Goal: Information Seeking & Learning: Learn about a topic

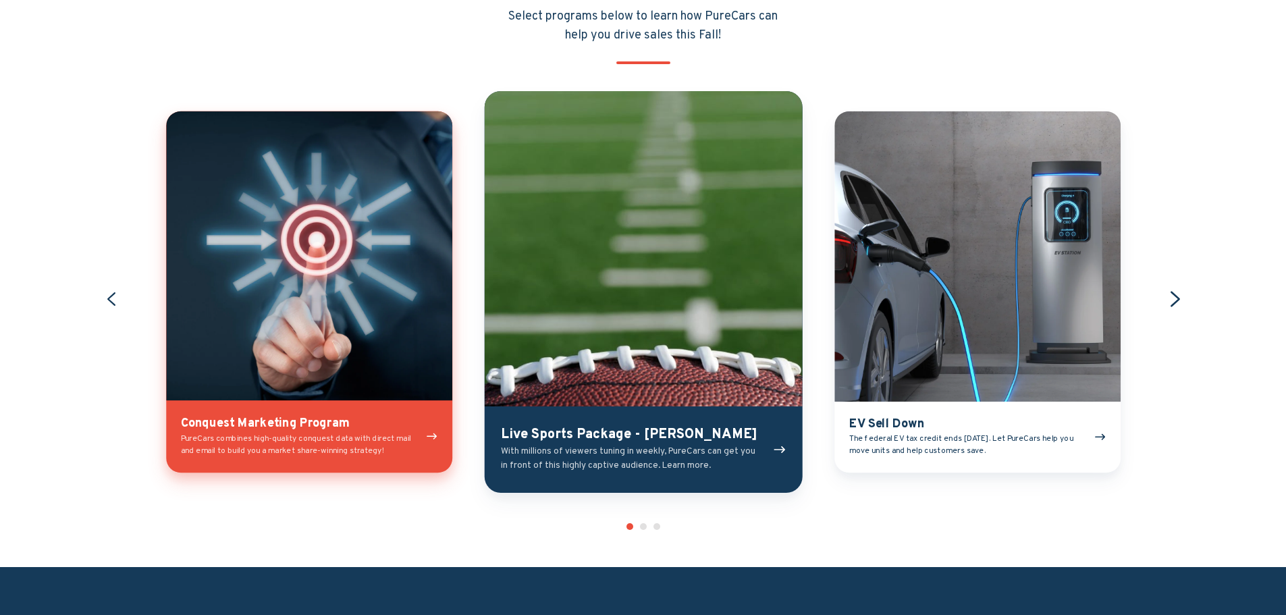
scroll to position [1620, 0]
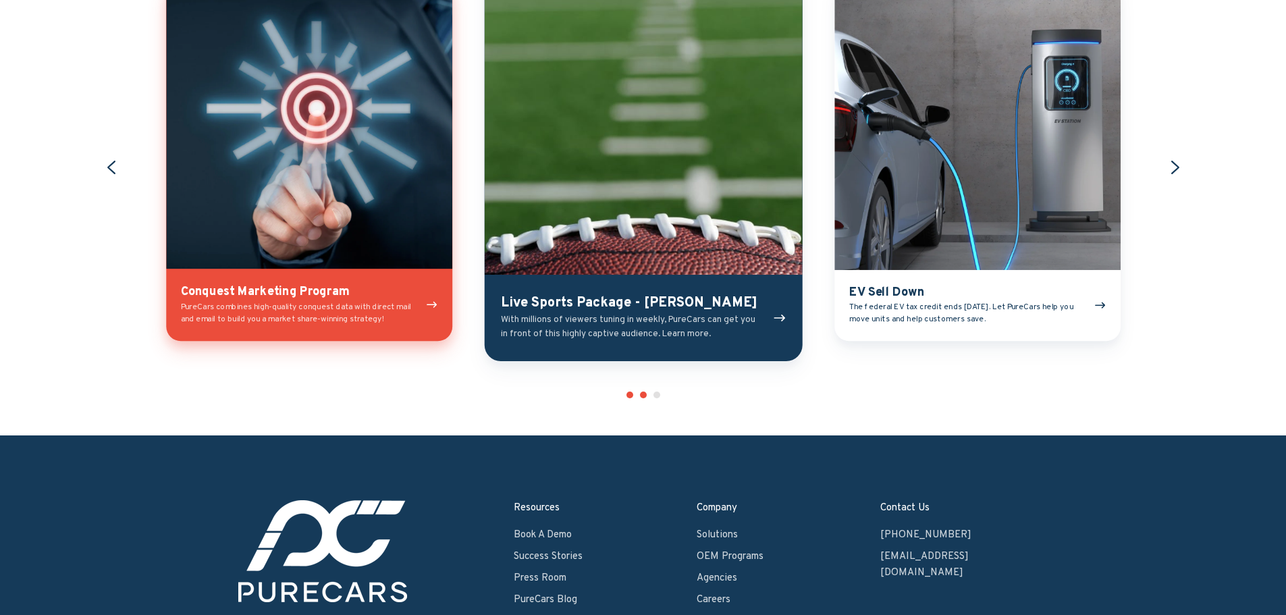
click at [641, 396] on button "Go to slide 2" at bounding box center [643, 394] width 7 height 7
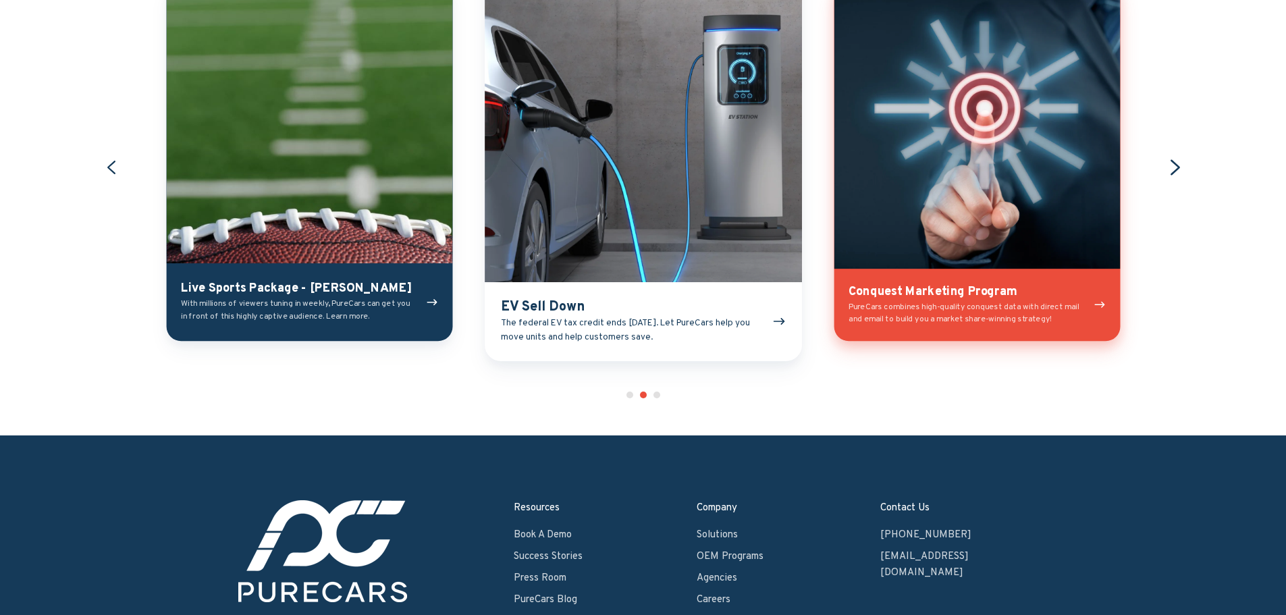
click at [1174, 168] on icon "Next slide" at bounding box center [1175, 167] width 19 height 19
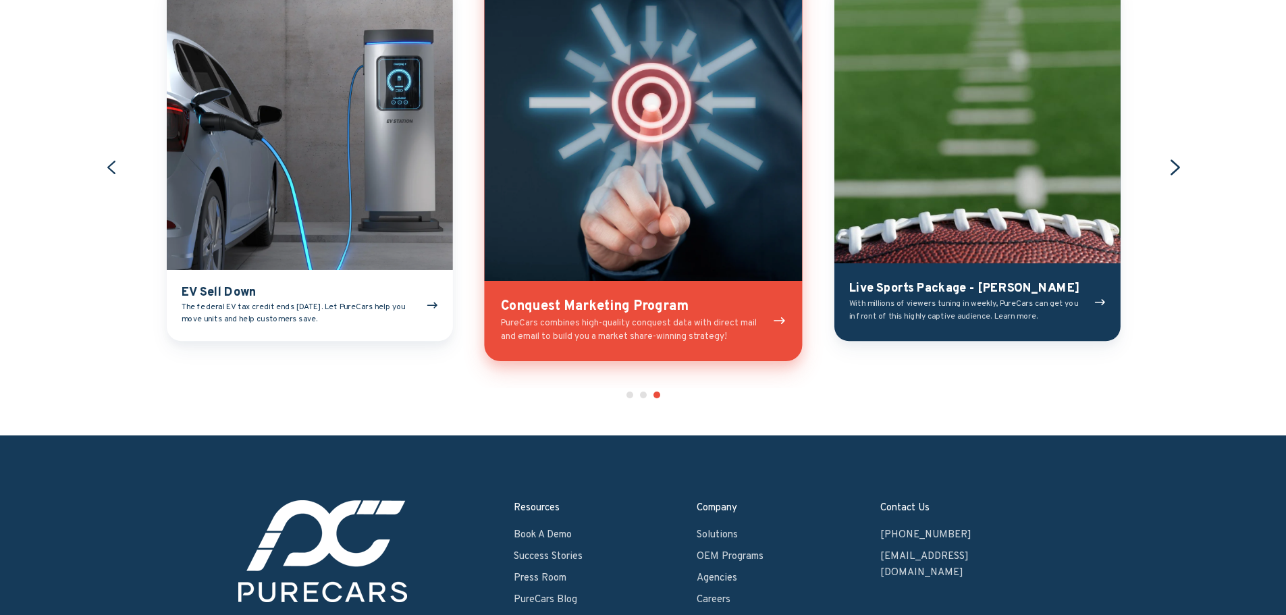
click at [1174, 168] on icon "Go to first slide" at bounding box center [1175, 167] width 19 height 19
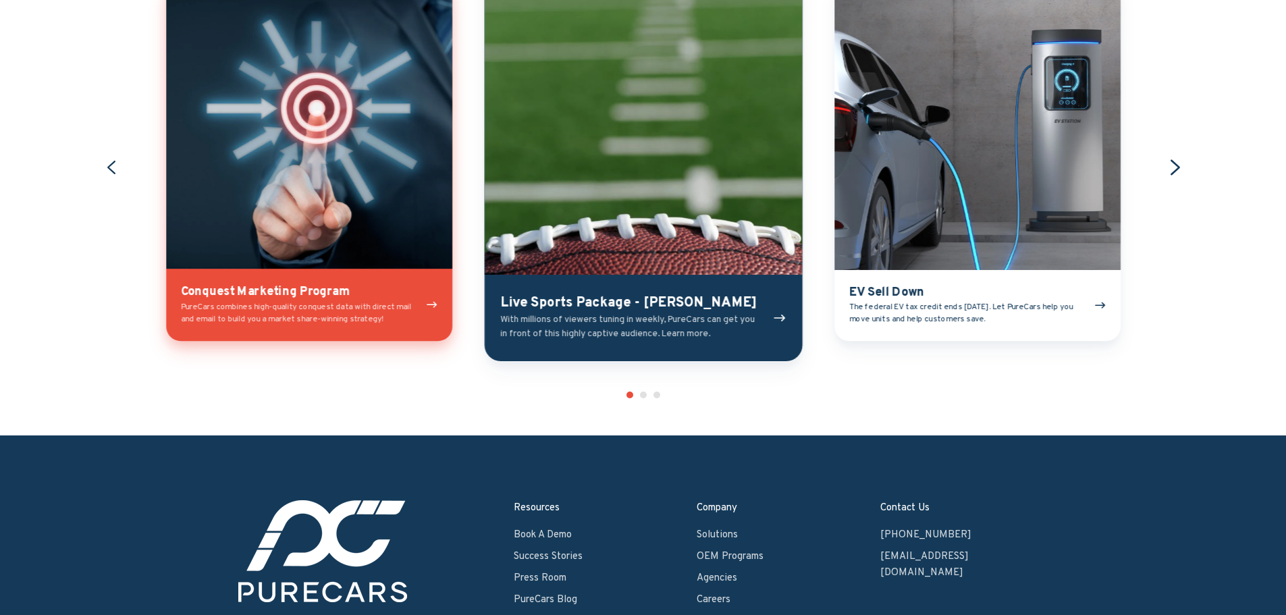
click at [1174, 168] on icon "Next slide" at bounding box center [1175, 167] width 19 height 19
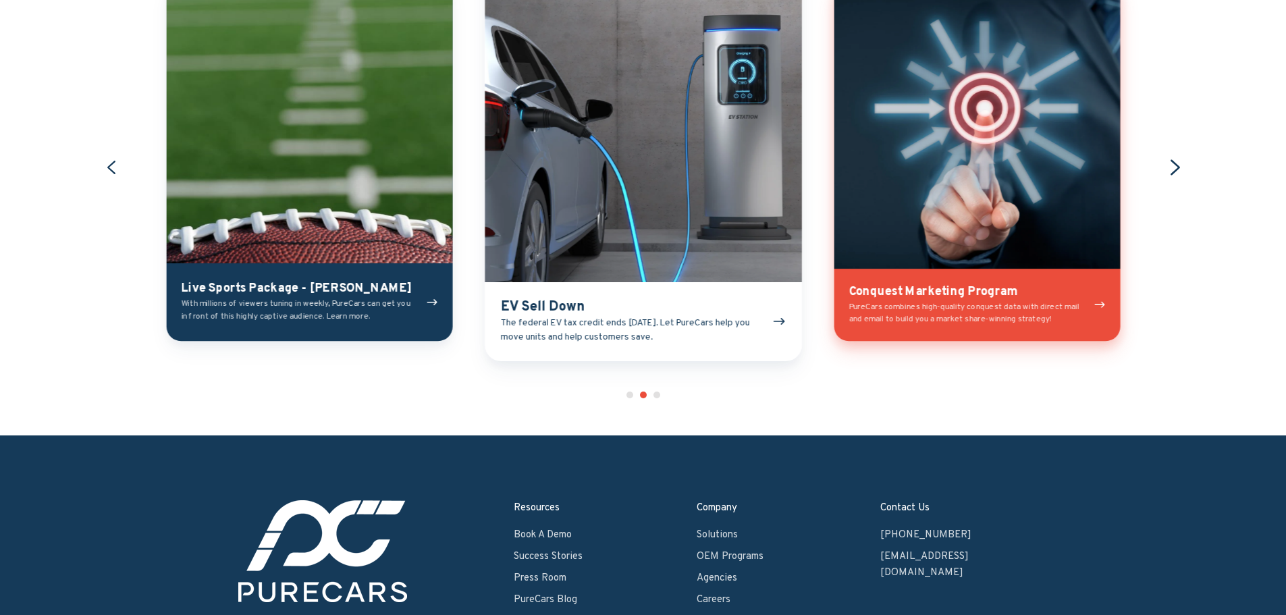
click at [1174, 168] on icon "Next slide" at bounding box center [1175, 167] width 19 height 19
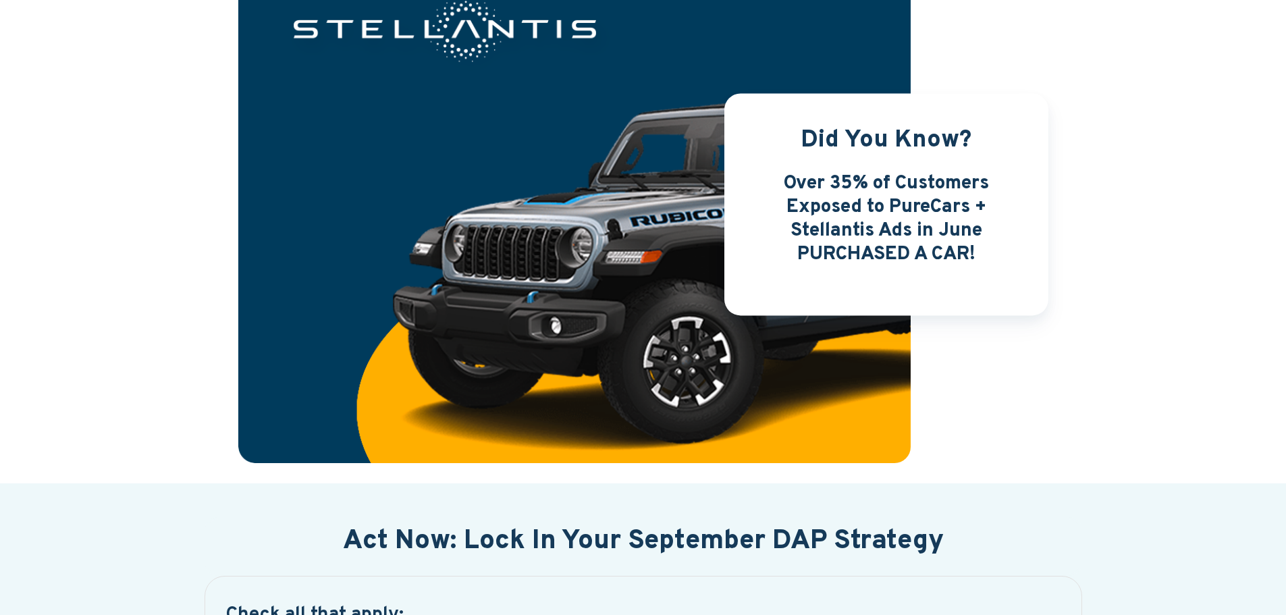
scroll to position [0, 0]
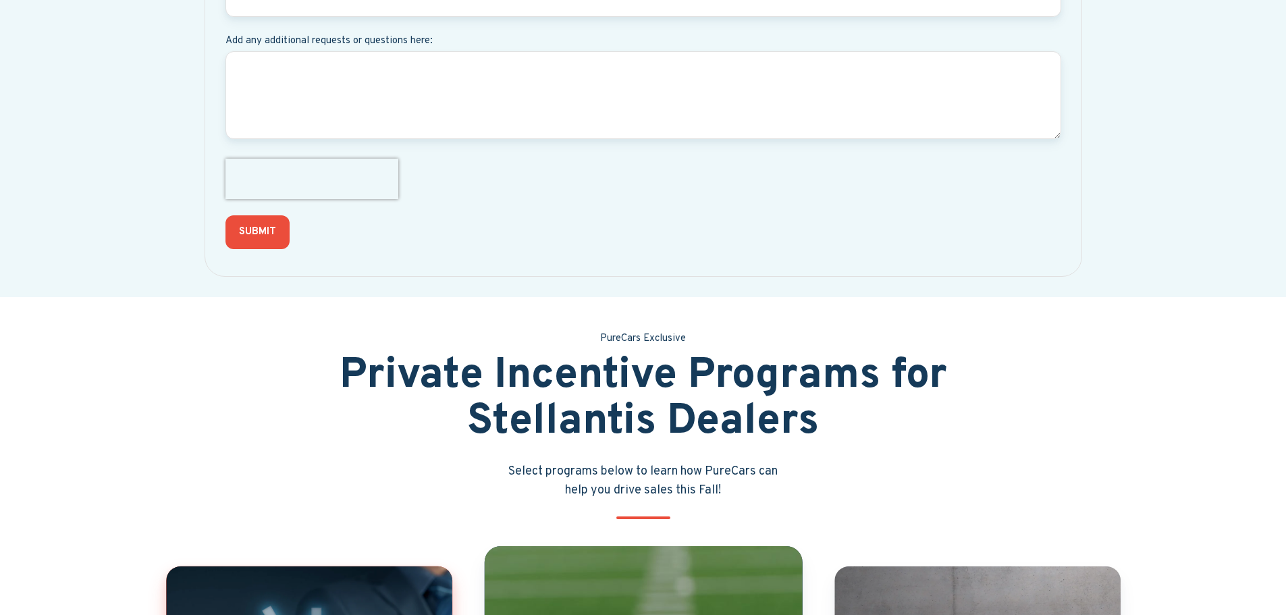
scroll to position [911, 0]
